Goal: Information Seeking & Learning: Find specific page/section

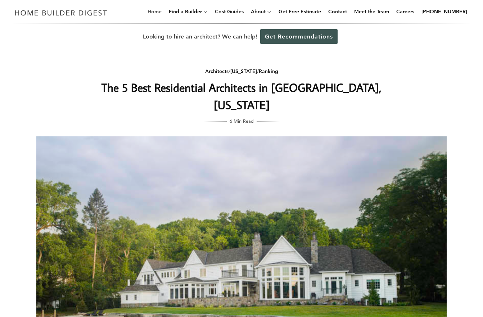
click at [164, 11] on link "Home" at bounding box center [155, 11] width 20 height 23
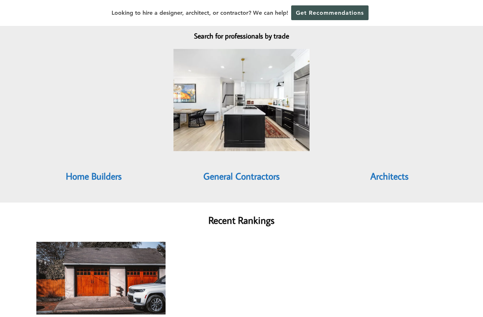
scroll to position [647, 0]
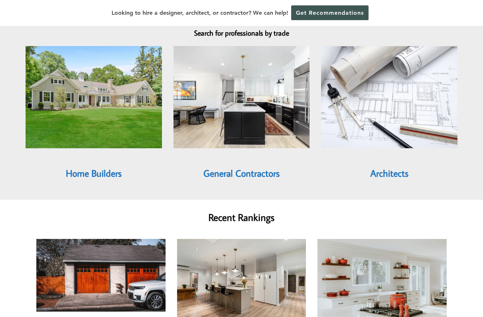
click at [390, 167] on link "Architects" at bounding box center [389, 173] width 38 height 12
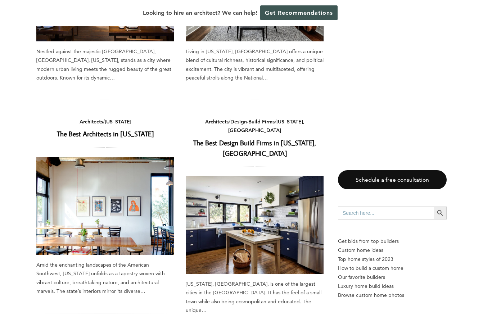
scroll to position [755, 0]
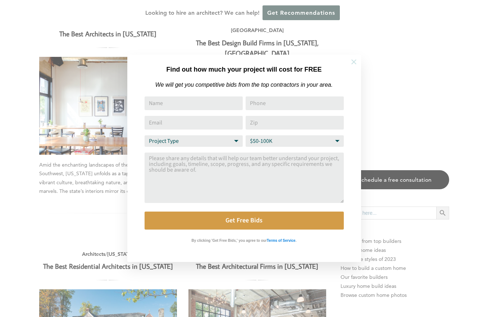
click at [355, 58] on button at bounding box center [353, 61] width 25 height 25
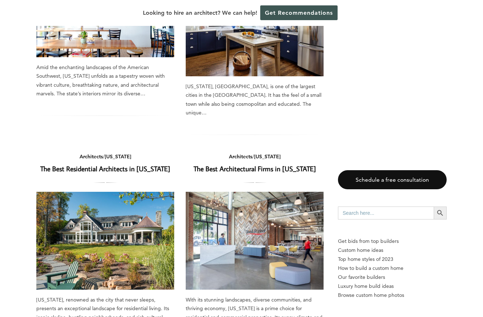
scroll to position [863, 0]
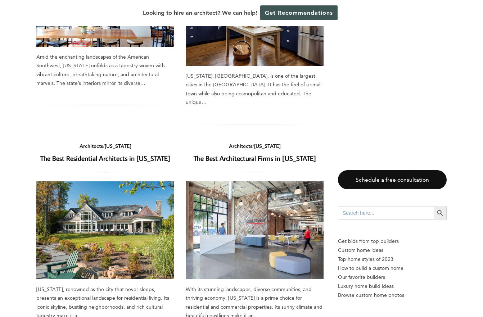
click at [115, 154] on link "The Best Residential Architects in New York" at bounding box center [105, 158] width 130 height 9
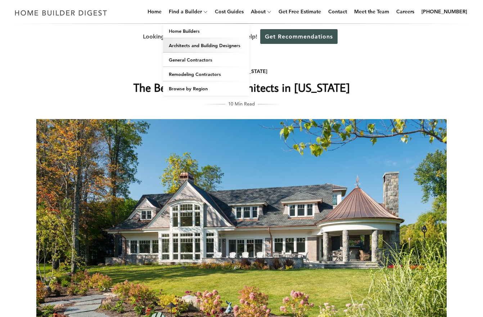
click at [224, 46] on link "Architects and Building Designers" at bounding box center [206, 45] width 86 height 14
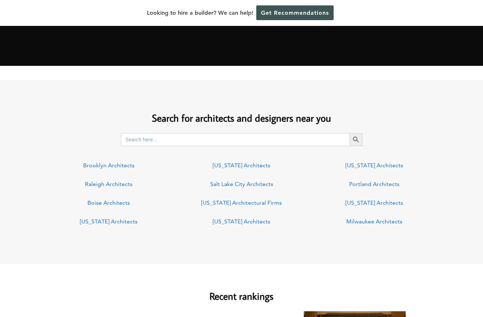
scroll to position [468, 0]
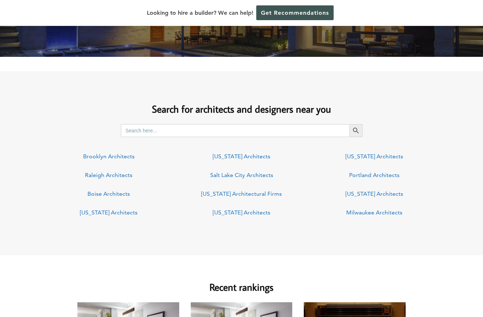
click at [164, 130] on input "Search for:" at bounding box center [235, 130] width 228 height 13
type input "rochester, ny"
click at [349, 124] on button "Search Button" at bounding box center [355, 130] width 13 height 13
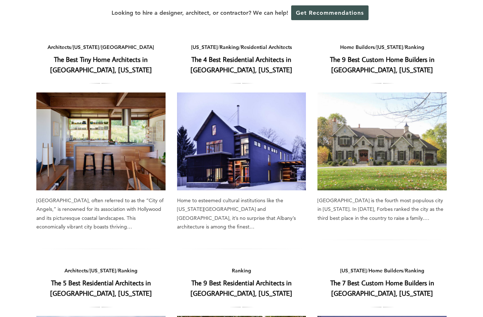
scroll to position [72, 0]
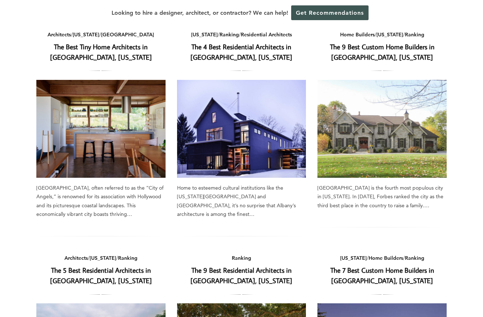
click at [370, 174] on img at bounding box center [381, 129] width 129 height 98
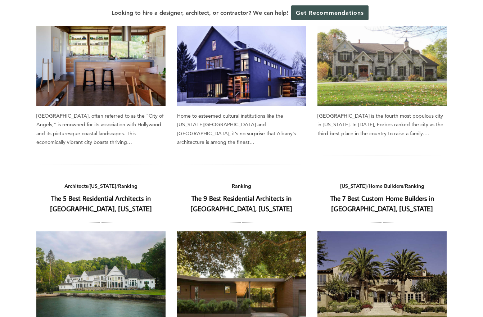
click at [89, 193] on h2 "The 5 Best Residential Architects in Rochester, New York" at bounding box center [100, 203] width 129 height 21
click at [89, 198] on link "The 5 Best Residential Architects in Rochester, New York" at bounding box center [101, 203] width 102 height 19
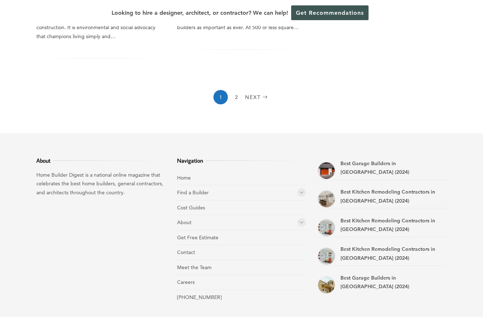
scroll to position [719, 0]
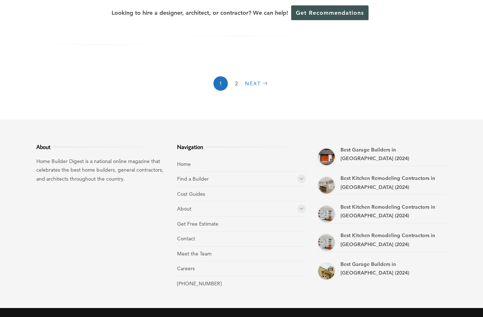
click at [248, 76] on link "Next" at bounding box center [257, 83] width 24 height 14
click at [249, 76] on link "Next" at bounding box center [257, 83] width 24 height 14
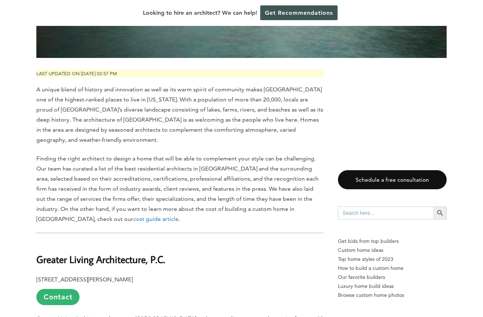
scroll to position [216, 0]
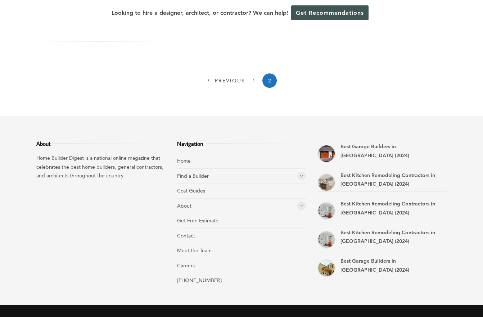
scroll to position [252, 0]
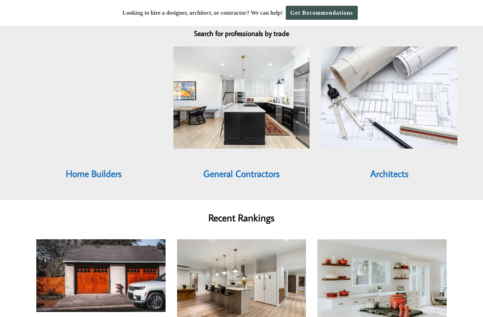
scroll to position [647, 0]
